Goal: Task Accomplishment & Management: Complete application form

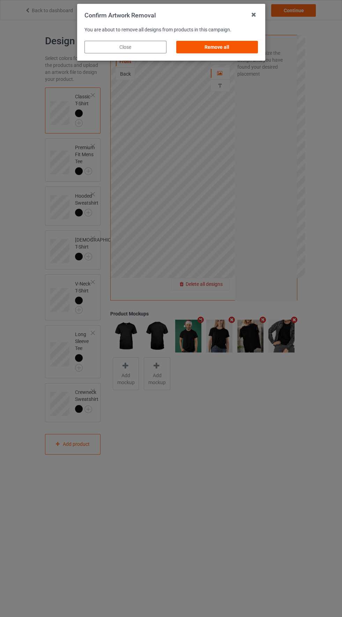
click at [223, 46] on div "Remove all" at bounding box center [217, 47] width 82 height 13
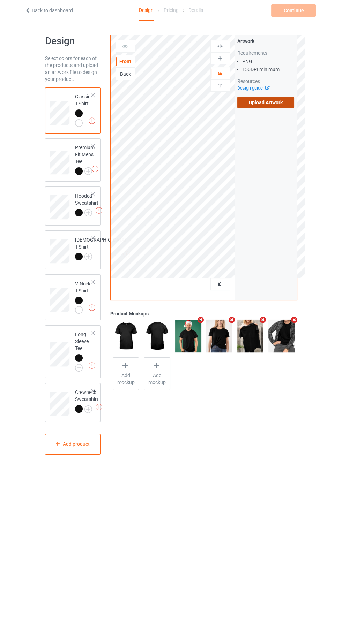
click at [278, 104] on label "Upload Artwork" at bounding box center [265, 103] width 57 height 12
click at [0, 0] on input "Upload Artwork" at bounding box center [0, 0] width 0 height 0
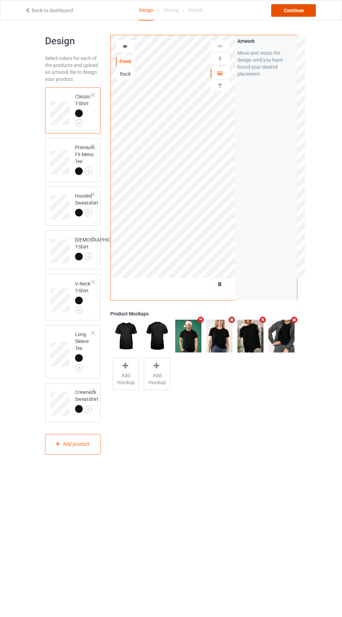
click at [294, 8] on div "Continue" at bounding box center [293, 10] width 45 height 13
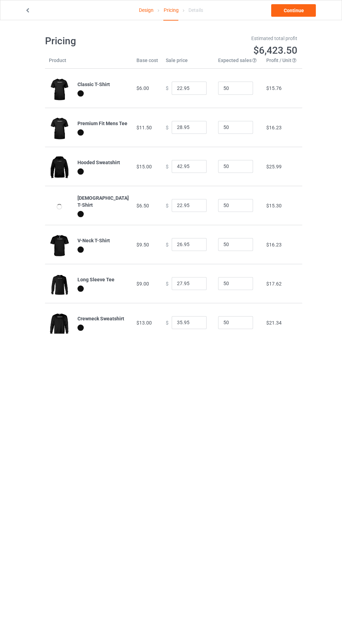
click at [144, 10] on link "Design" at bounding box center [146, 10] width 15 height 20
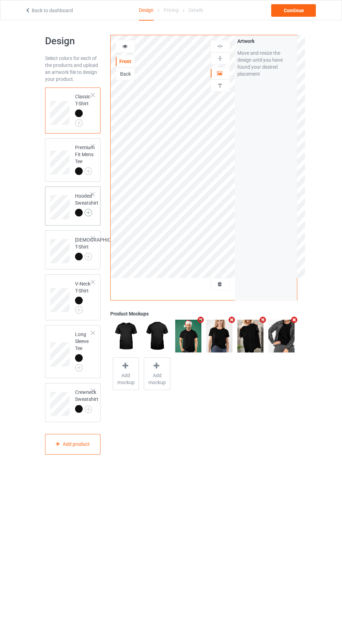
click at [89, 212] on img at bounding box center [88, 213] width 8 height 8
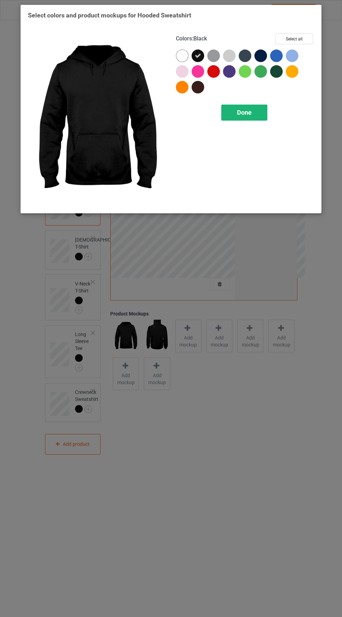
click at [245, 112] on span "Done" at bounding box center [244, 112] width 15 height 7
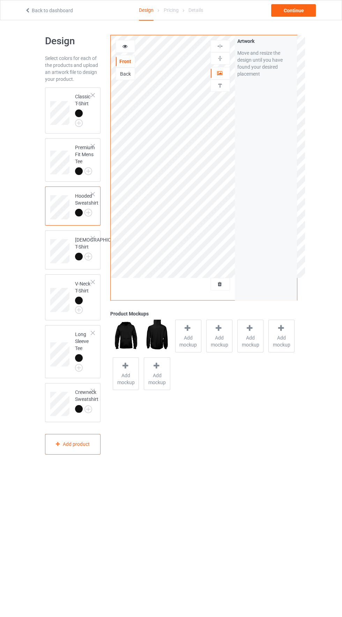
click at [217, 86] on img at bounding box center [219, 85] width 7 height 7
click at [226, 70] on div at bounding box center [220, 73] width 19 height 7
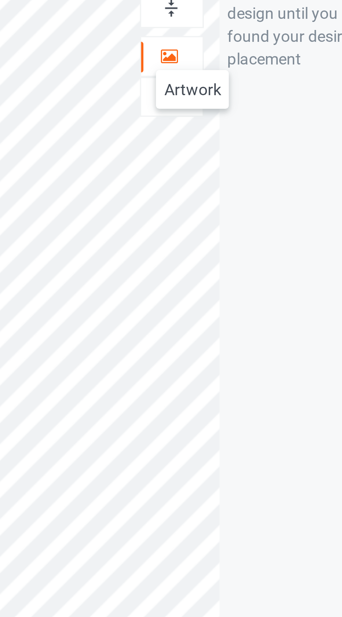
click at [245, 134] on div "Artwork Move and resize the design until you have found your desired placement" at bounding box center [266, 167] width 62 height 265
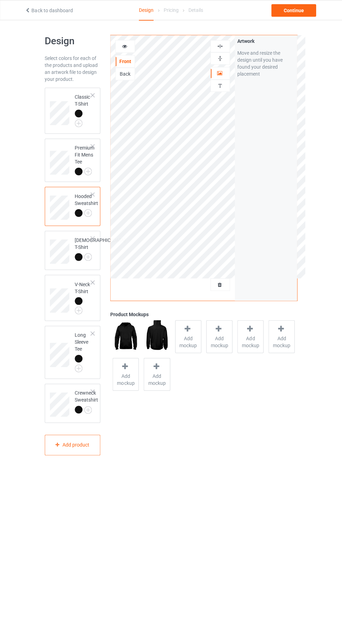
scroll to position [1, 0]
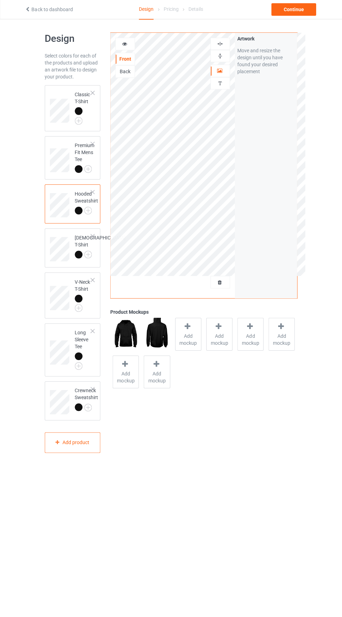
click at [134, 43] on div at bounding box center [125, 44] width 19 height 7
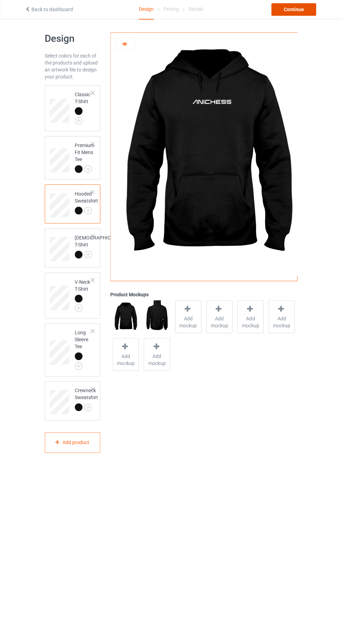
click at [297, 13] on div "Continue" at bounding box center [293, 10] width 45 height 13
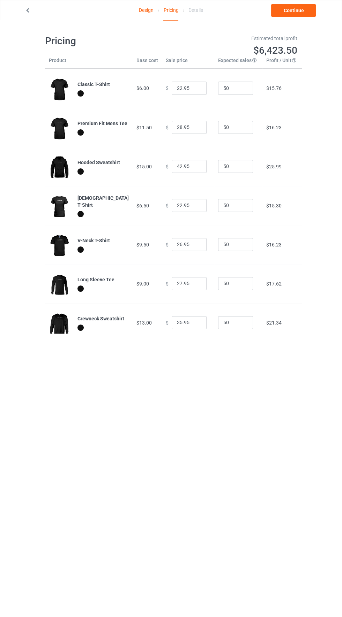
click at [151, 8] on link "Design" at bounding box center [146, 10] width 15 height 20
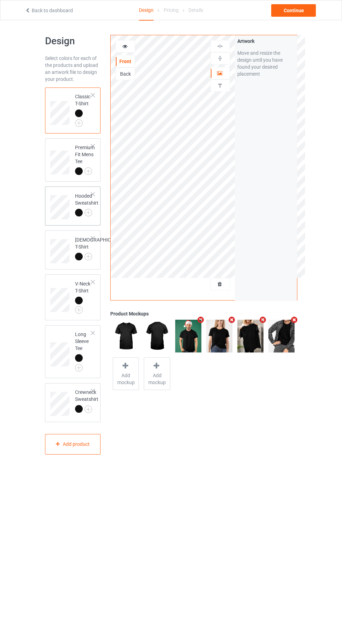
click at [77, 211] on div at bounding box center [79, 213] width 8 height 8
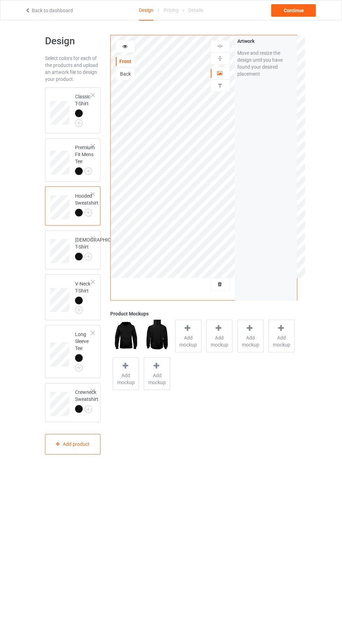
click at [225, 86] on div at bounding box center [220, 85] width 19 height 7
click at [224, 72] on div at bounding box center [220, 73] width 19 height 7
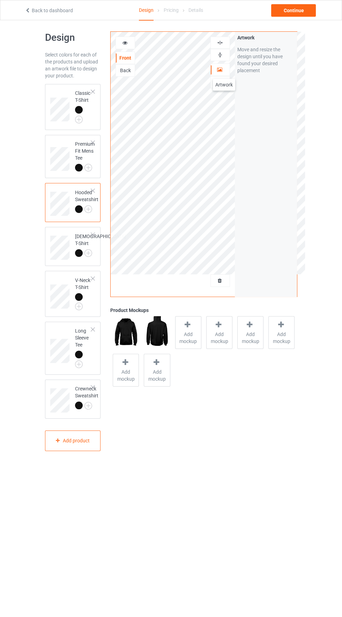
scroll to position [8, 0]
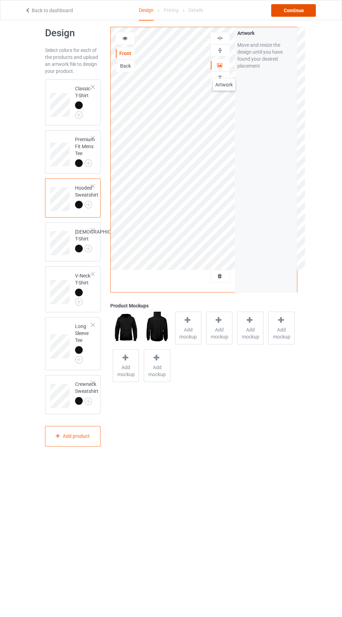
click at [297, 14] on div "Continue" at bounding box center [293, 10] width 45 height 13
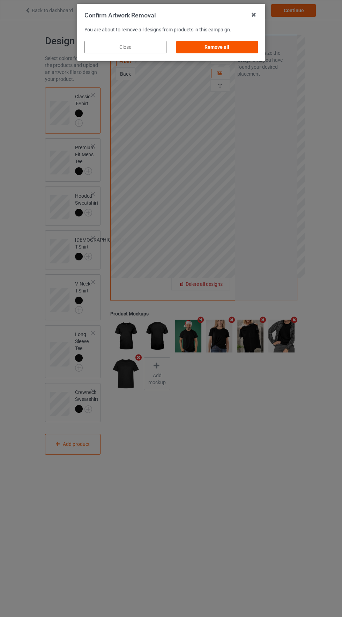
click at [221, 47] on div "Remove all" at bounding box center [217, 47] width 82 height 13
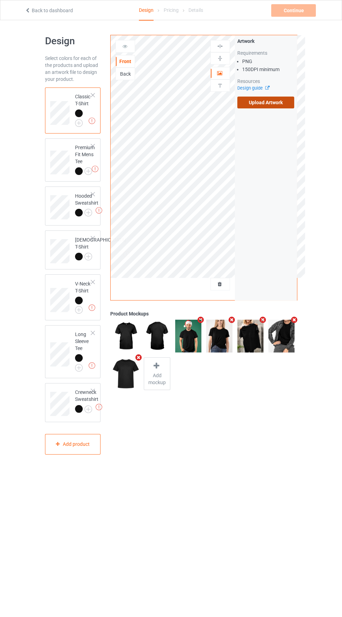
click at [276, 105] on label "Upload Artwork" at bounding box center [265, 103] width 57 height 12
click at [0, 0] on input "Upload Artwork" at bounding box center [0, 0] width 0 height 0
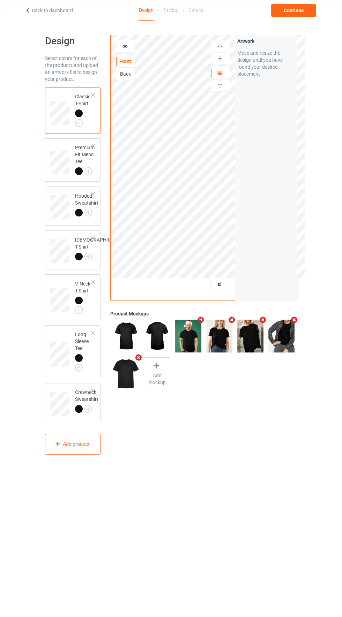
click at [123, 47] on icon at bounding box center [125, 45] width 6 height 5
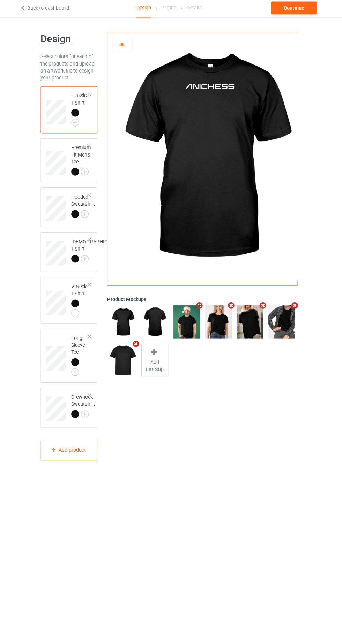
click at [124, 46] on icon at bounding box center [125, 45] width 6 height 5
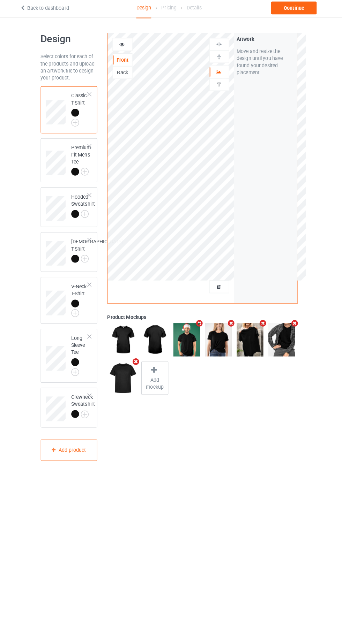
click at [218, 83] on img at bounding box center [219, 85] width 7 height 7
click at [221, 74] on icon at bounding box center [219, 72] width 6 height 5
click at [302, 15] on div "Continue" at bounding box center [293, 10] width 45 height 13
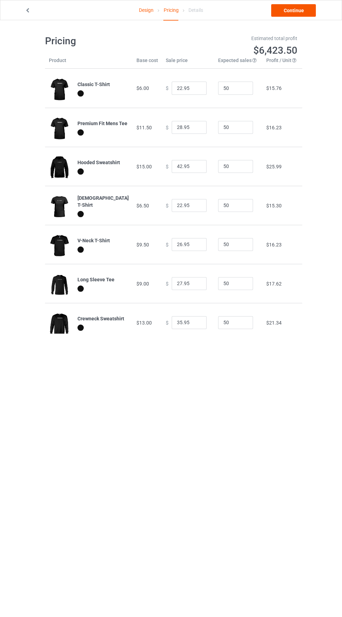
click at [292, 10] on link "Continue" at bounding box center [293, 10] width 45 height 13
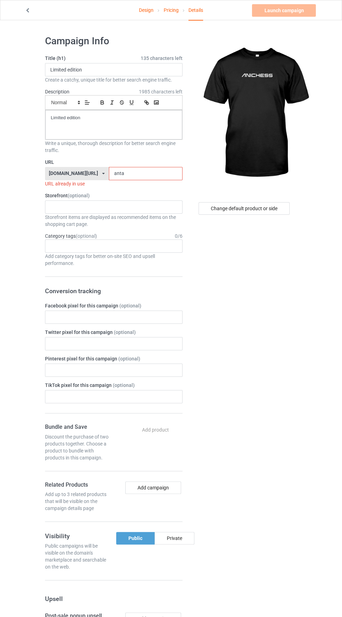
click at [136, 173] on input "anta" at bounding box center [146, 173] width 74 height 13
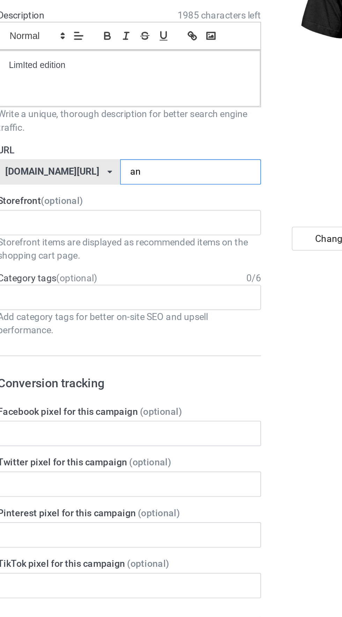
type input "a"
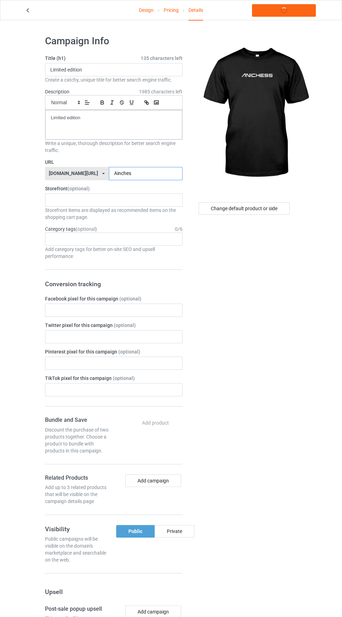
type input "Ainchess"
click at [287, 11] on link "Launch campaign" at bounding box center [284, 10] width 64 height 13
